Goal: Transaction & Acquisition: Purchase product/service

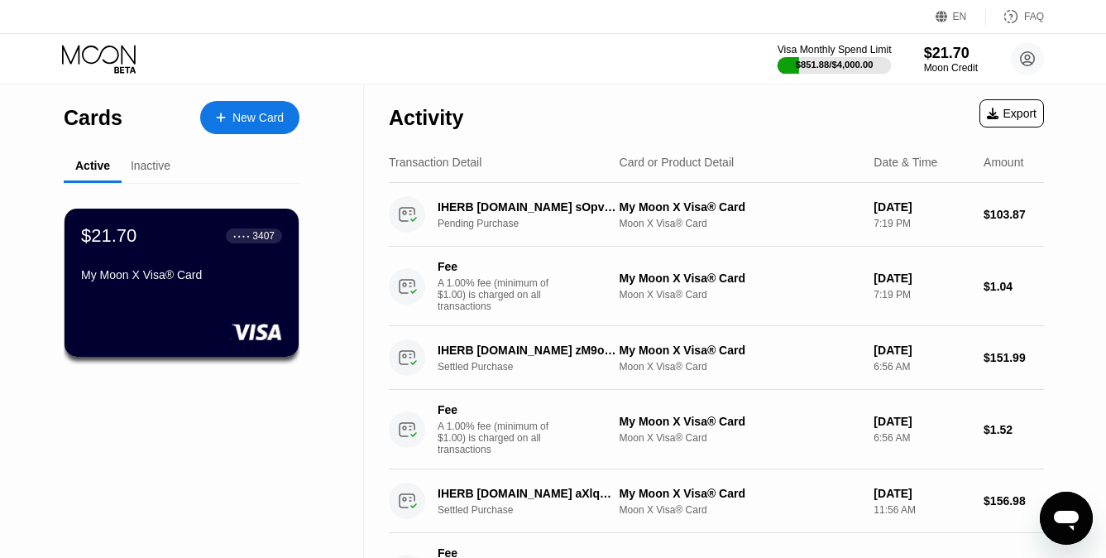
click at [839, 63] on div "$851.88 / $4,000.00" at bounding box center [835, 65] width 78 height 10
click at [943, 70] on div "Moon Credit" at bounding box center [950, 68] width 55 height 12
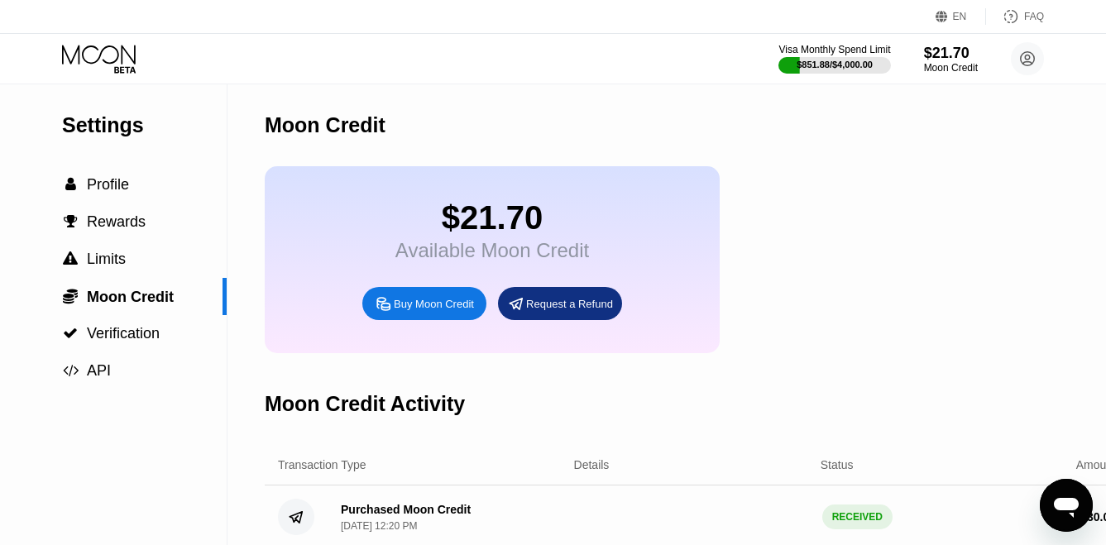
click at [429, 300] on div "Buy Moon Credit" at bounding box center [434, 304] width 80 height 14
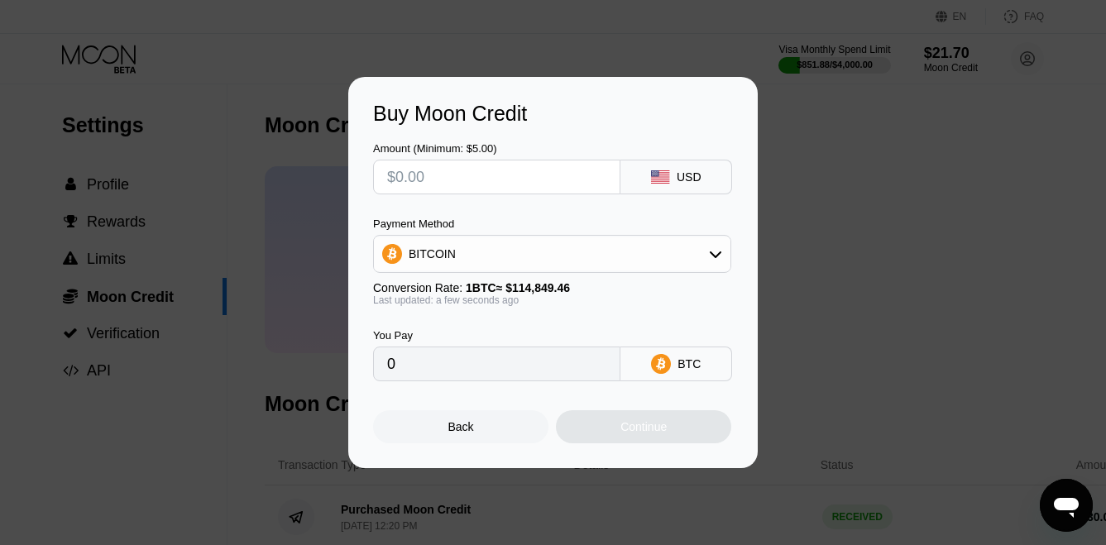
click at [469, 185] on input "text" at bounding box center [496, 177] width 219 height 33
type input "$2"
type input "0.00001742"
type input "$23"
type input "0.00020027"
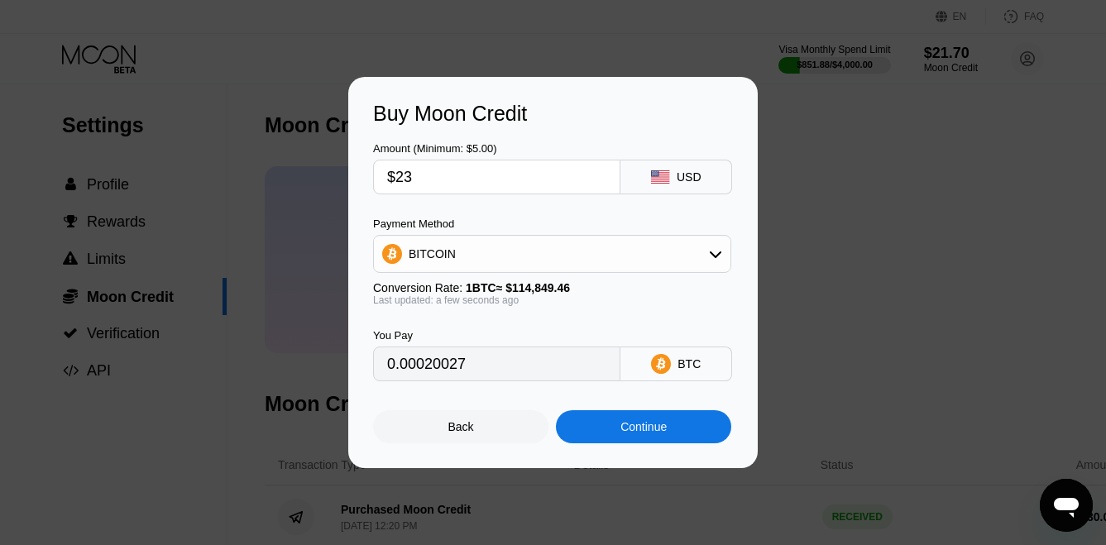
type input "$230"
type input "0.00200263"
click at [405, 178] on input "$230" at bounding box center [496, 177] width 219 height 33
type input "$430"
type input "0.00374404"
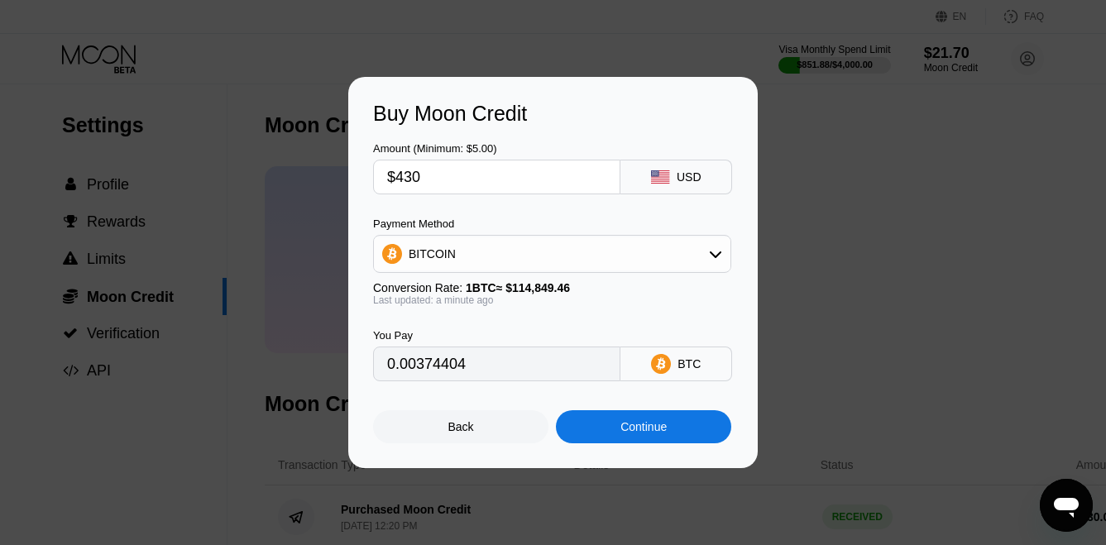
type input "$430"
click at [608, 429] on div "Continue" at bounding box center [643, 426] width 175 height 33
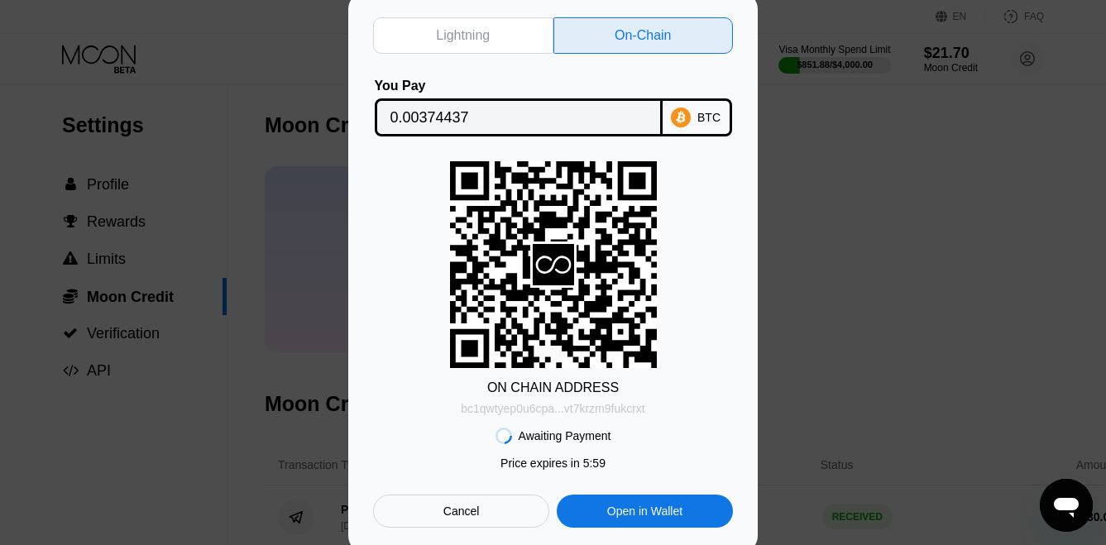
click at [628, 410] on div "bc1qwtyep0u6cpa...vt7krzm9fukcrxt" at bounding box center [553, 408] width 185 height 13
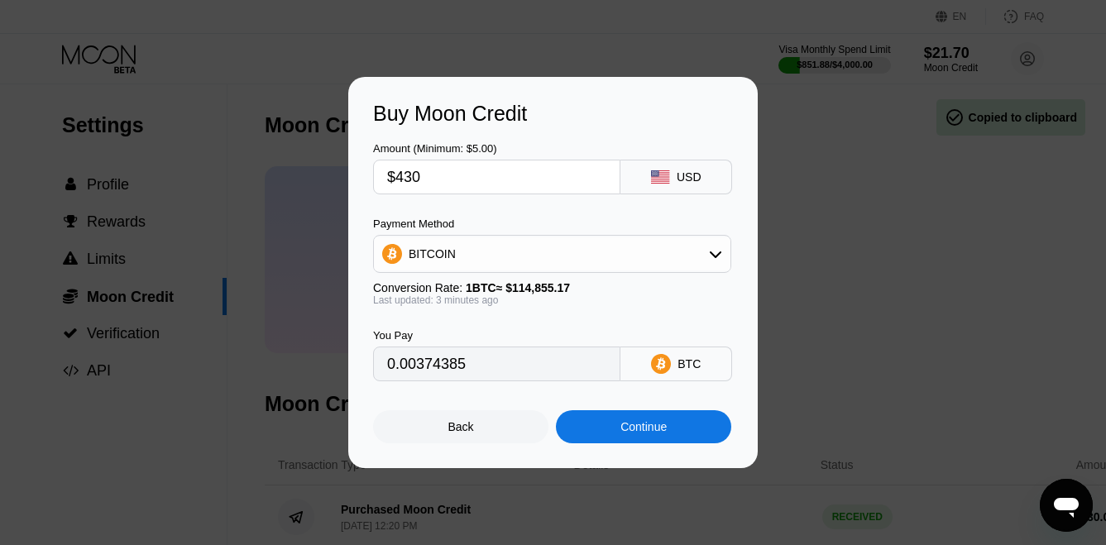
type input "0.00374250"
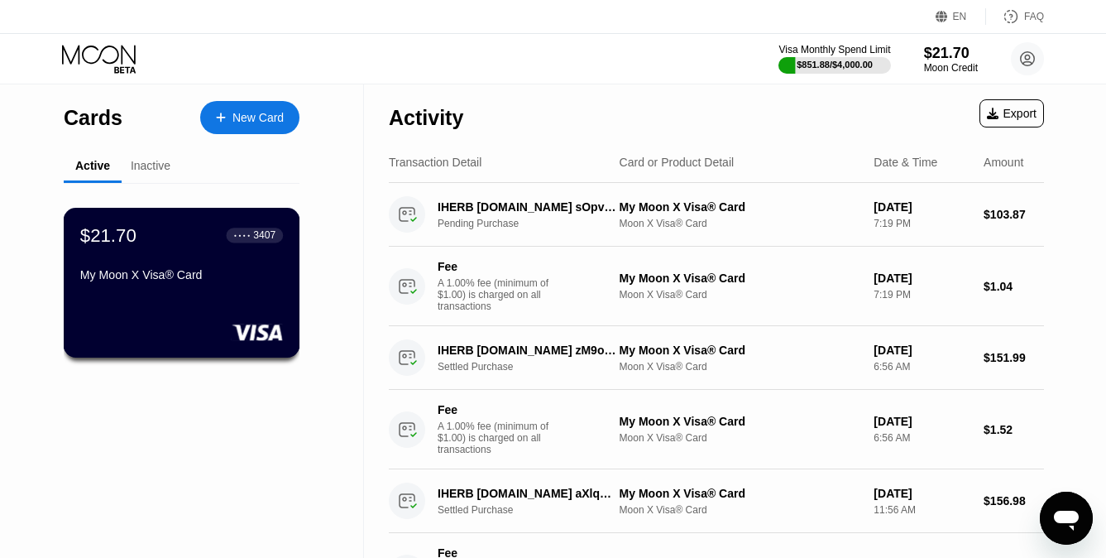
click at [205, 255] on div "$21.70 ● ● ● ● 3407 My Moon X Visa® Card" at bounding box center [181, 256] width 203 height 64
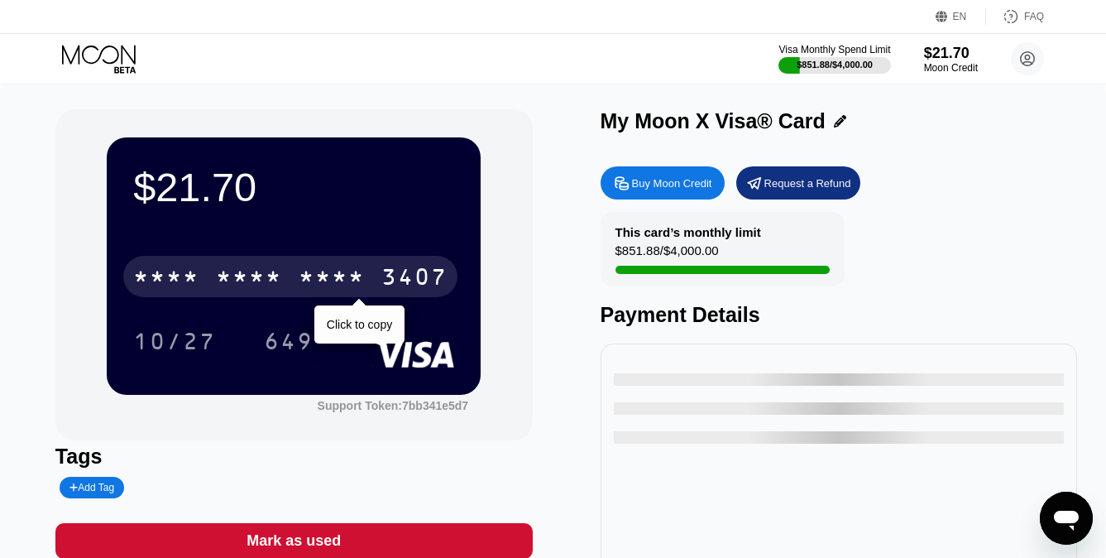
click at [391, 271] on div "3407" at bounding box center [414, 279] width 66 height 26
